Goal: Task Accomplishment & Management: Manage account settings

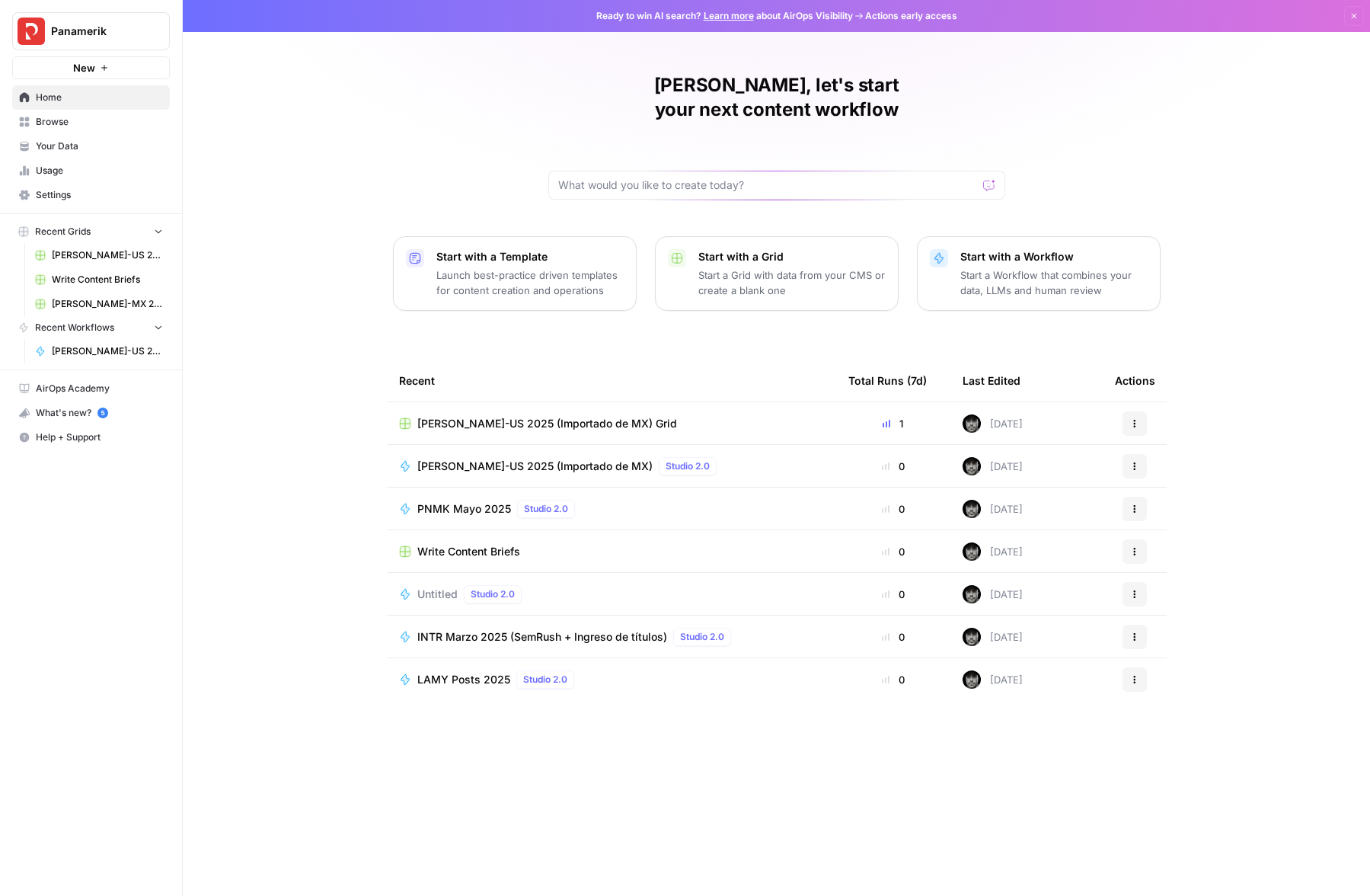
click at [57, 195] on span "Settings" at bounding box center [98, 195] width 127 height 14
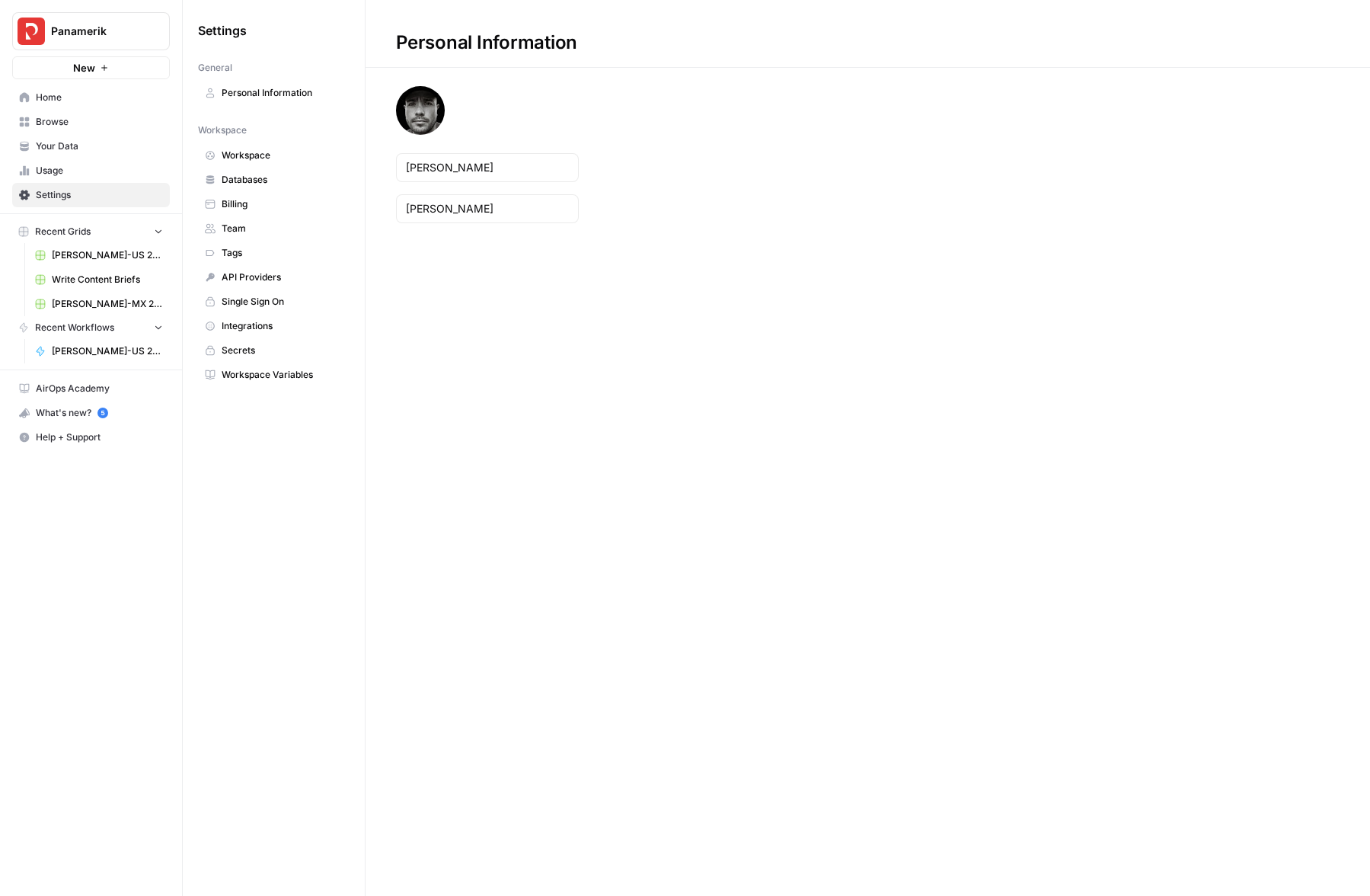
click at [263, 202] on span "Billing" at bounding box center [282, 204] width 121 height 14
